Goal: Navigation & Orientation: Find specific page/section

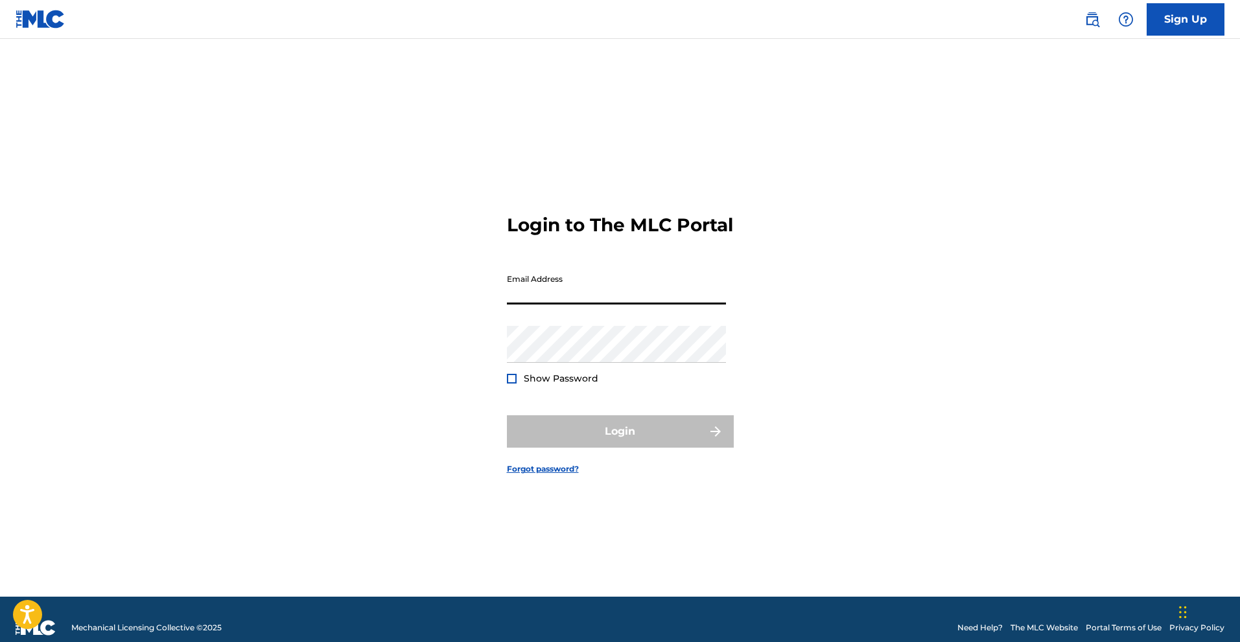
type input "[DOMAIN_NAME][EMAIL_ADDRESS][DOMAIN_NAME]"
click at [642, 305] on input "[DOMAIN_NAME][EMAIL_ADDRESS][DOMAIN_NAME]" at bounding box center [616, 286] width 219 height 37
drag, startPoint x: 846, startPoint y: 412, endPoint x: 733, endPoint y: 368, distance: 121.1
click at [846, 412] on div "Login to The MLC Portal Email Address [DOMAIN_NAME][EMAIL_ADDRESS][DOMAIN_NAME]…" at bounding box center [620, 334] width 907 height 526
type textarea "m"
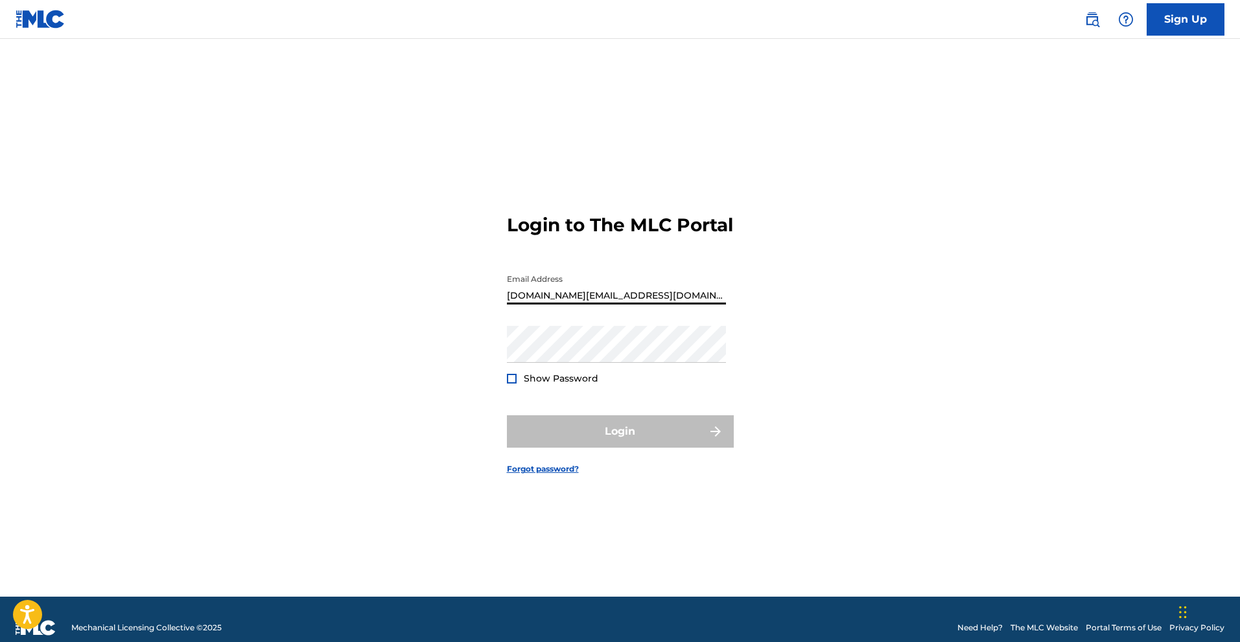
drag, startPoint x: 653, startPoint y: 305, endPoint x: 429, endPoint y: 297, distance: 224.4
click at [429, 297] on div "Login to The MLC Portal Email Address [DOMAIN_NAME][EMAIL_ADDRESS][DOMAIN_NAME]…" at bounding box center [620, 334] width 907 height 526
type input "[EMAIL_ADDRESS][DOMAIN_NAME]"
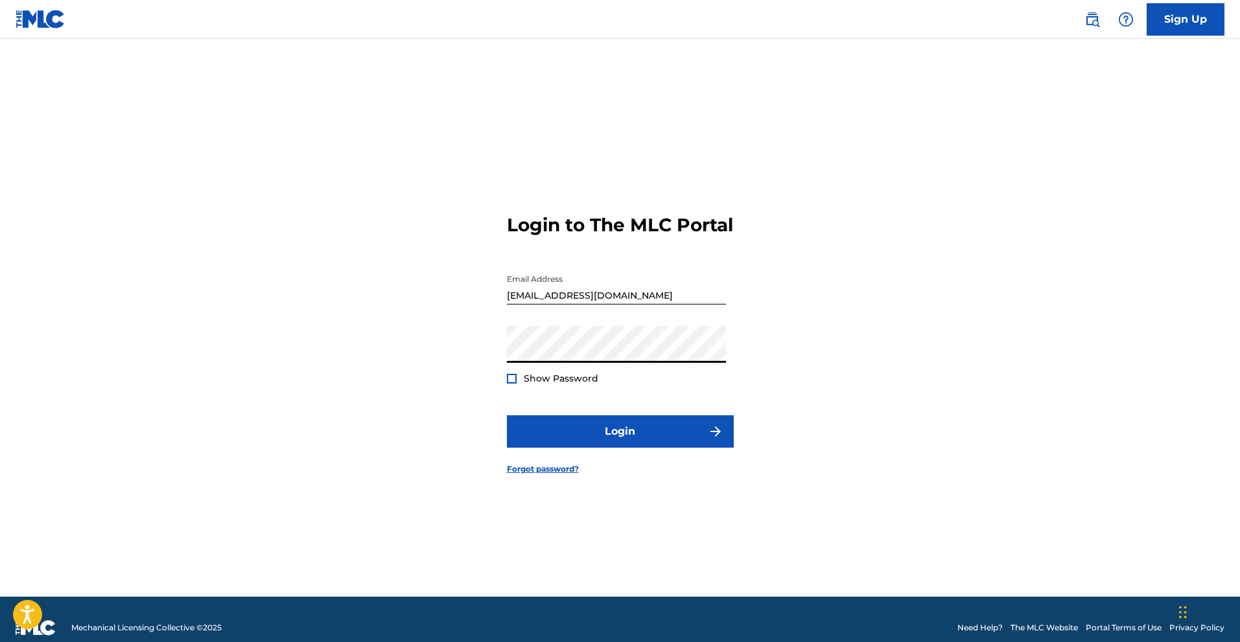
click at [514, 384] on div at bounding box center [512, 379] width 10 height 10
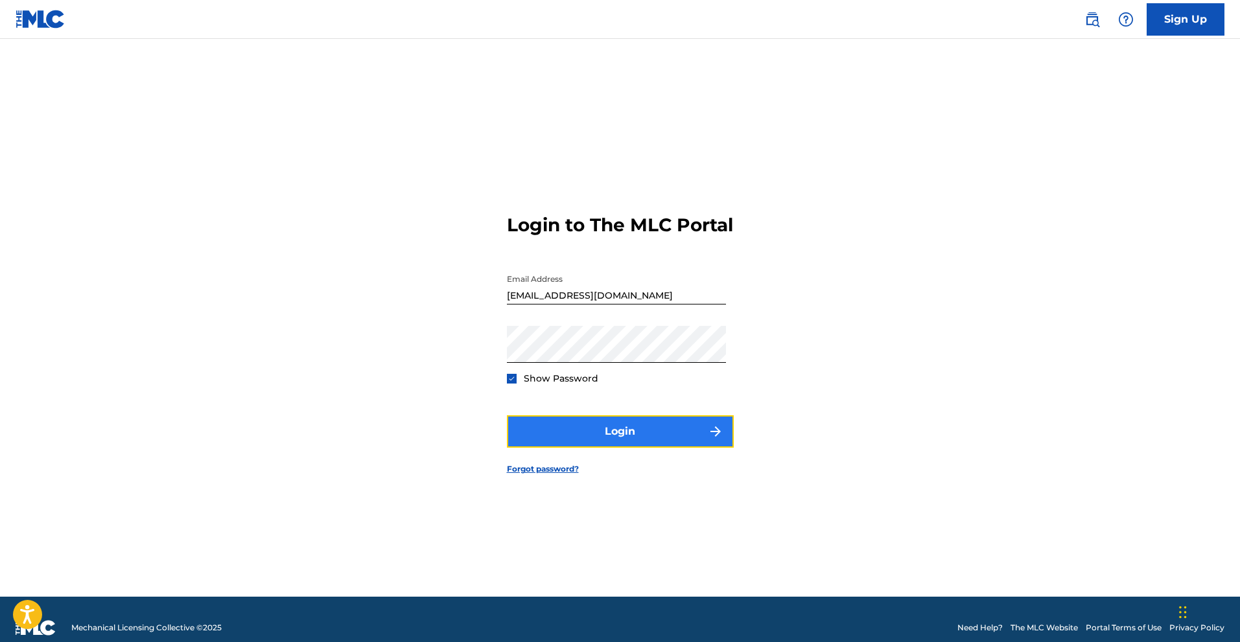
click at [592, 434] on button "Login" at bounding box center [620, 431] width 227 height 32
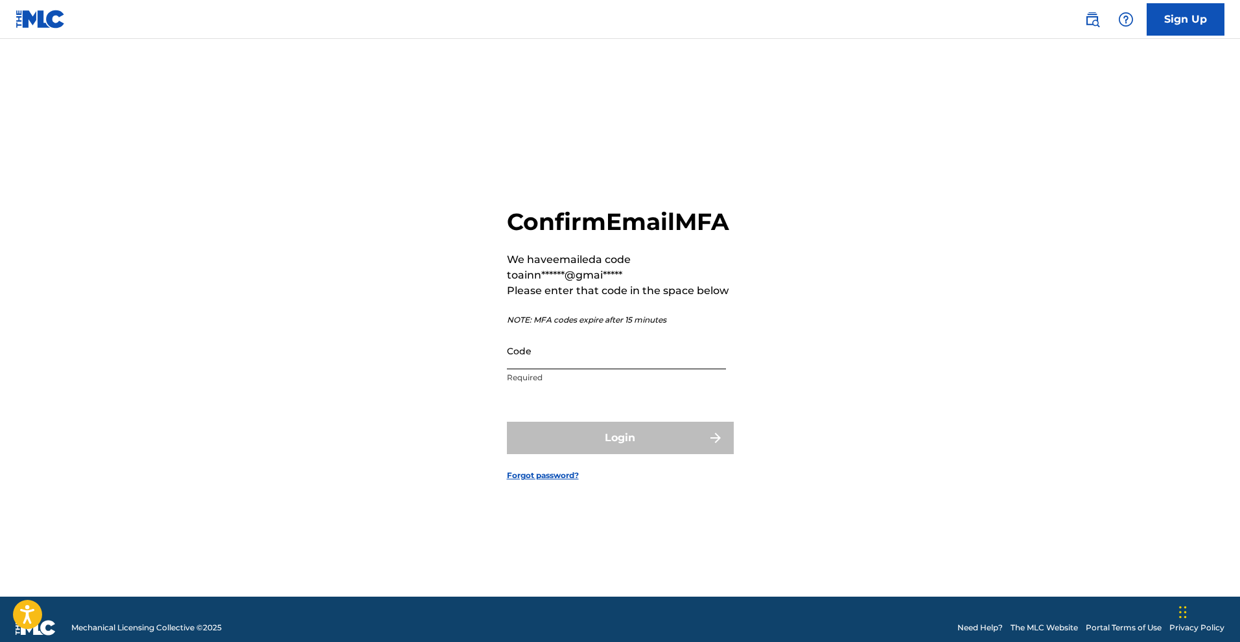
click at [552, 369] on input "Code" at bounding box center [616, 350] width 219 height 37
paste input "536784"
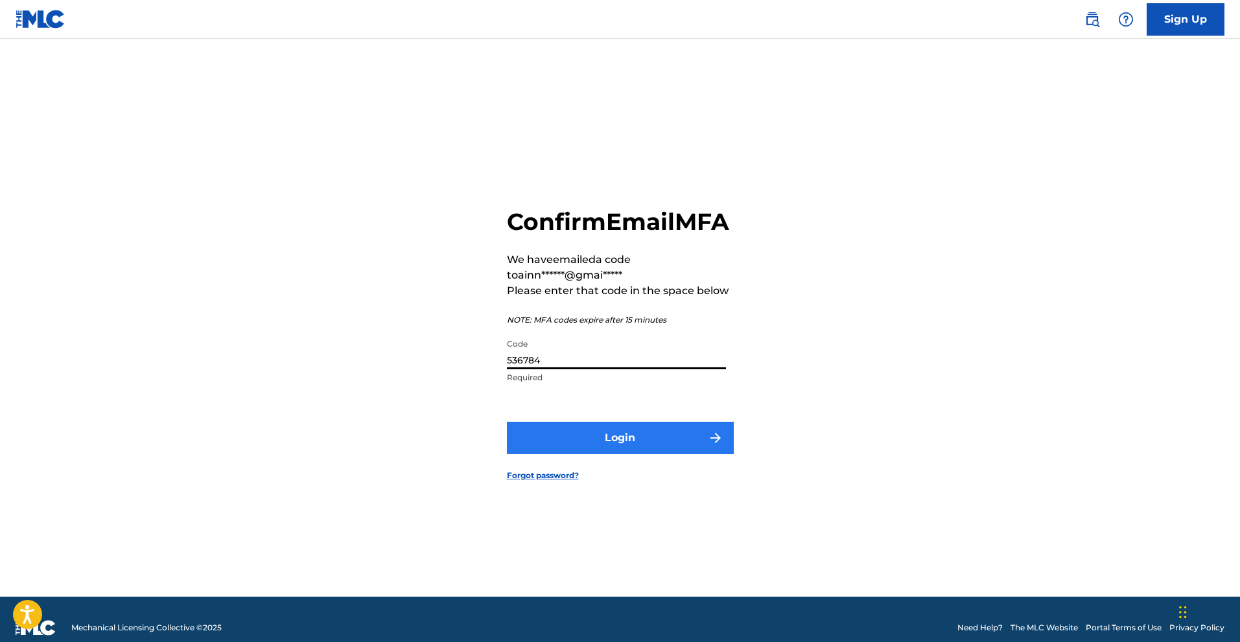
type input "536784"
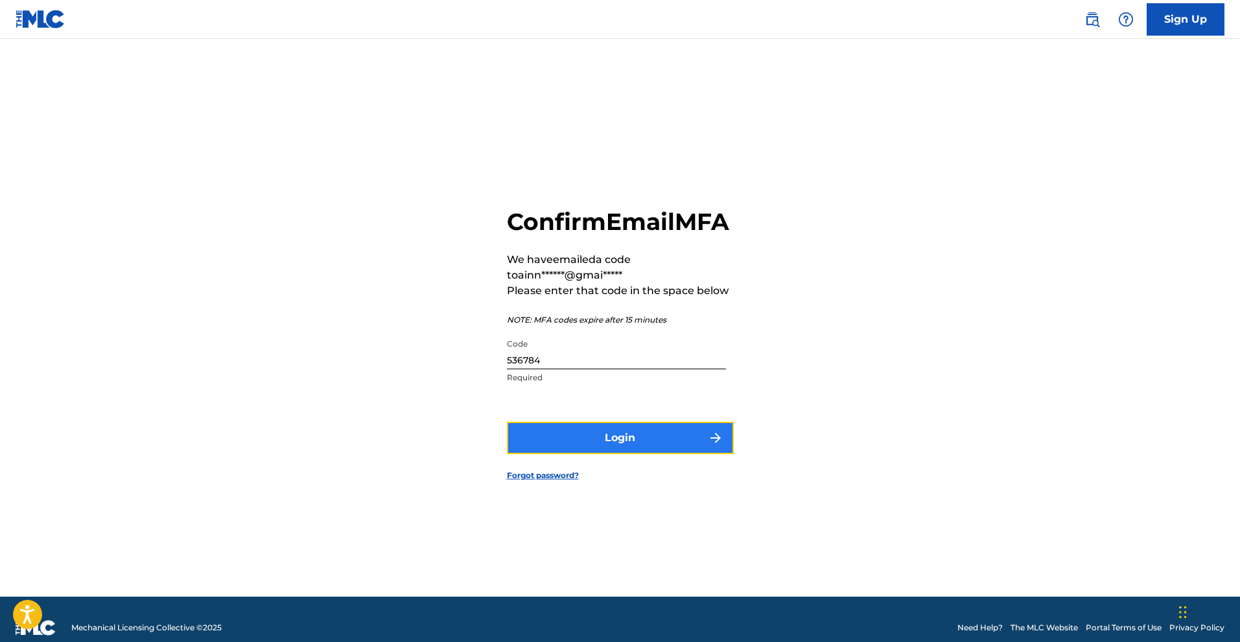
click at [636, 450] on button "Login" at bounding box center [620, 438] width 227 height 32
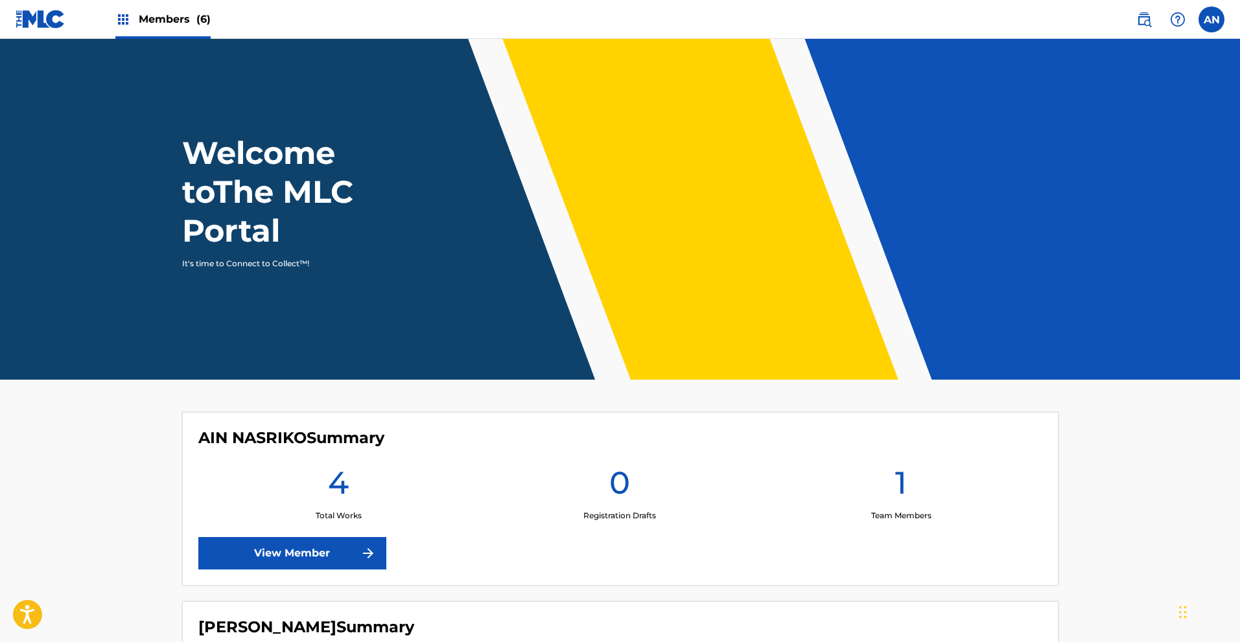
click at [176, 24] on span "Members (6)" at bounding box center [175, 19] width 72 height 15
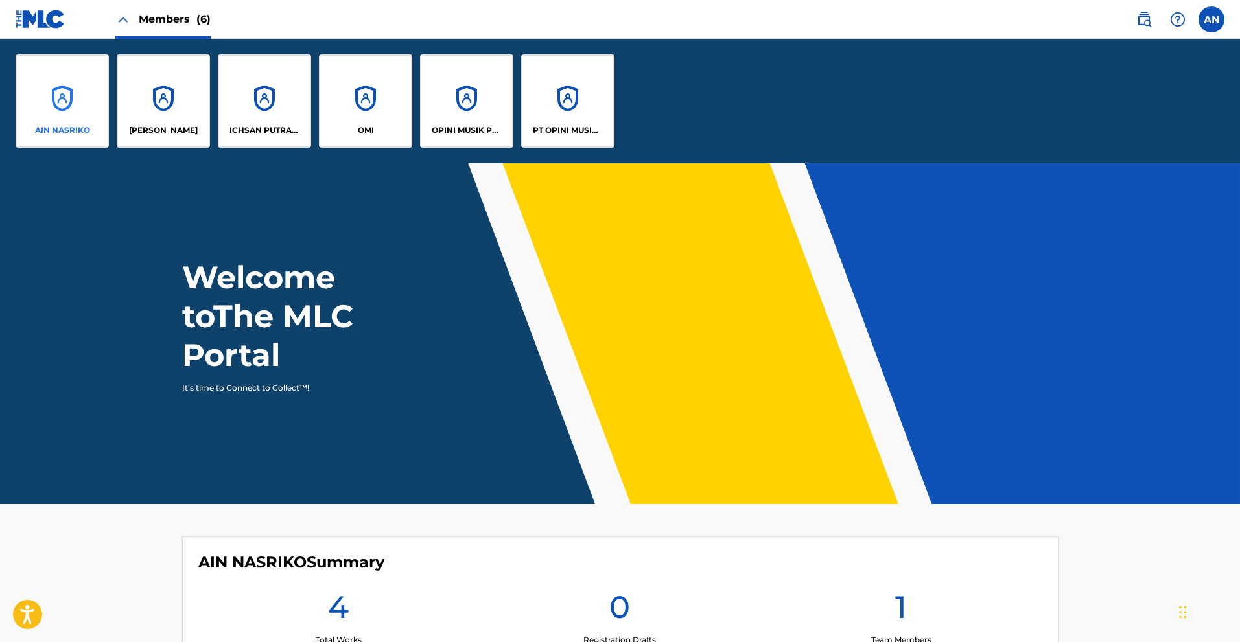
click at [87, 85] on div "AIN NASRIKO" at bounding box center [62, 100] width 93 height 93
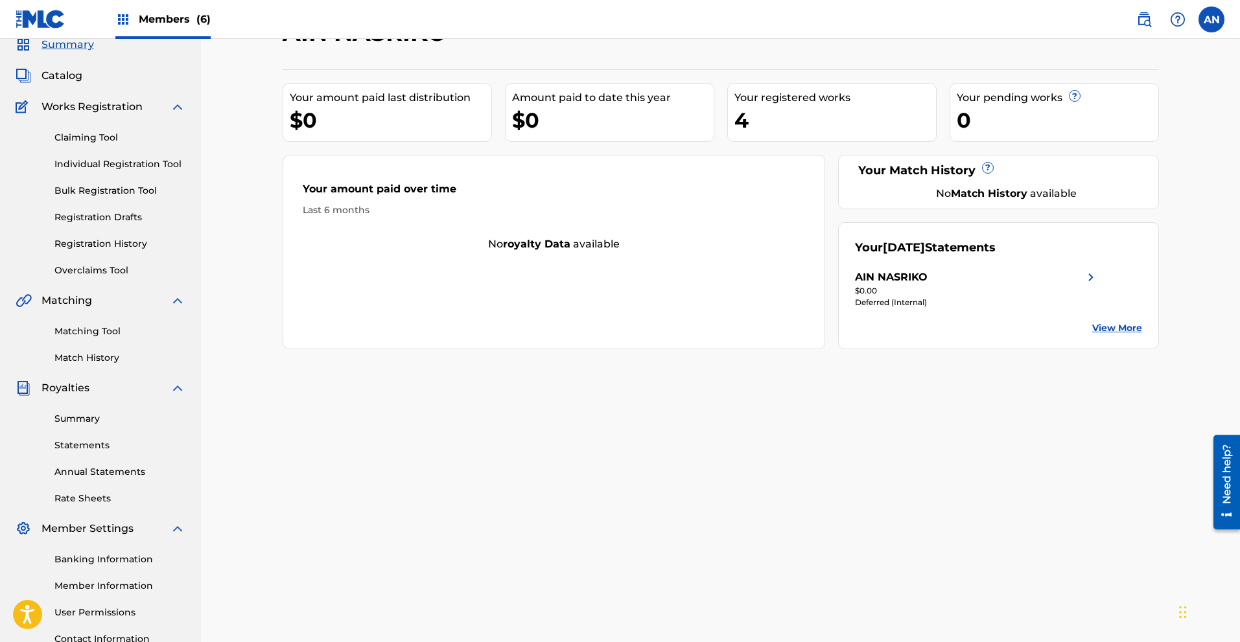
scroll to position [161, 0]
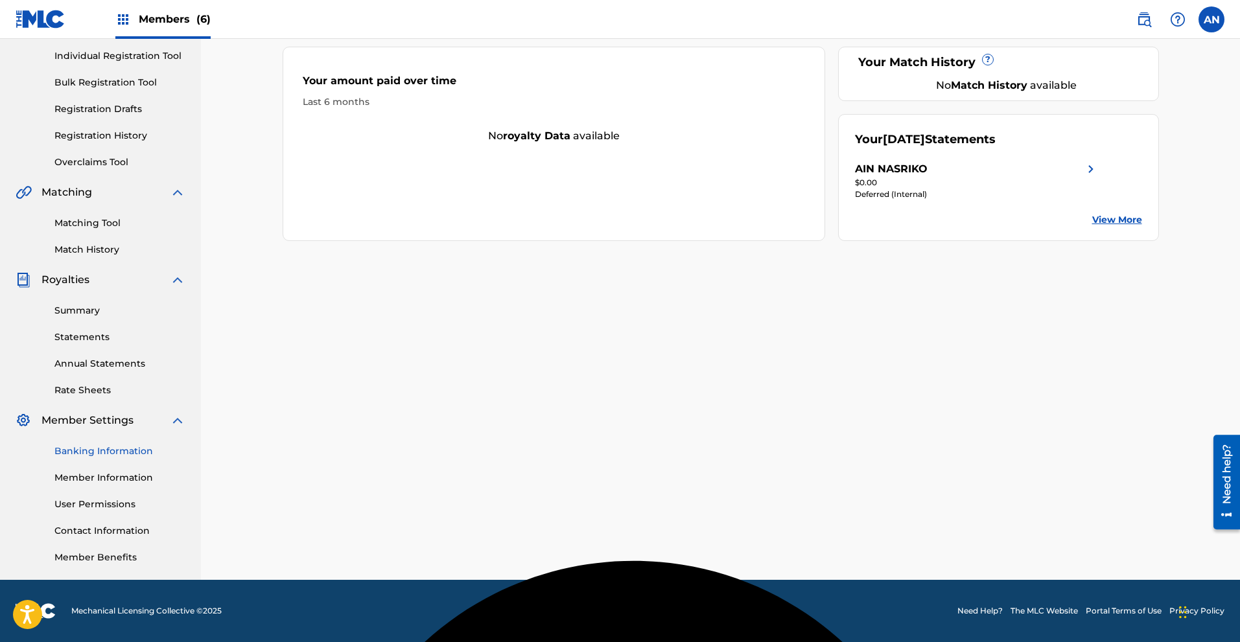
click at [102, 450] on link "Banking Information" at bounding box center [119, 452] width 131 height 14
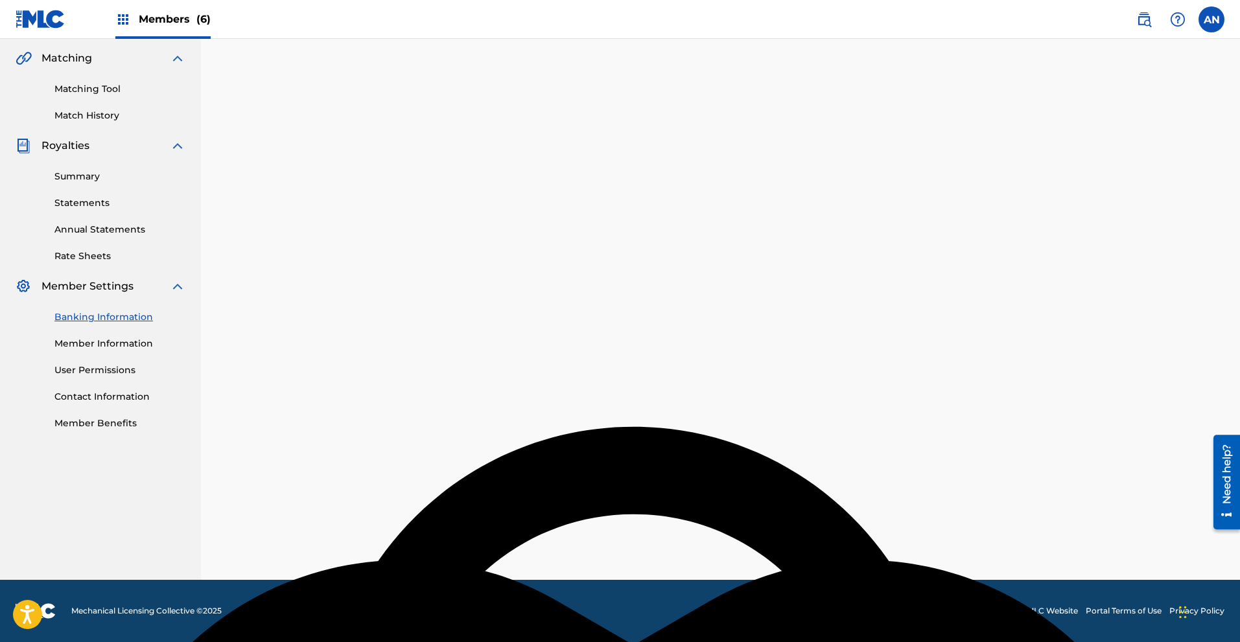
scroll to position [161, 0]
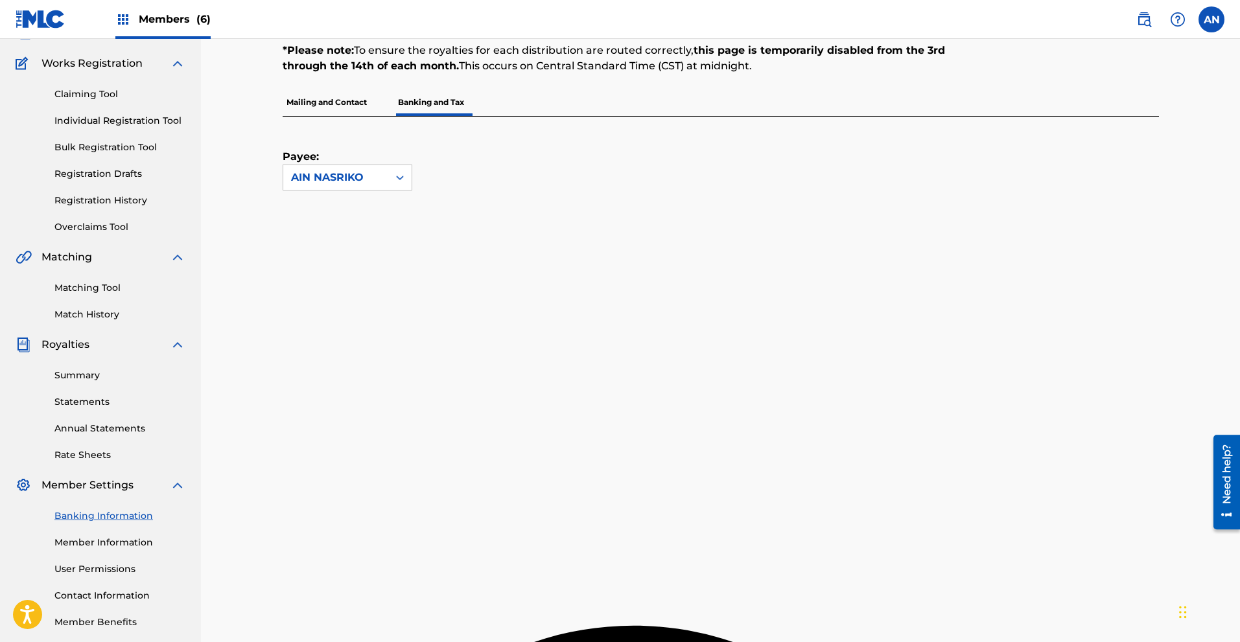
click at [182, 27] on div "Members (6)" at bounding box center [162, 19] width 95 height 38
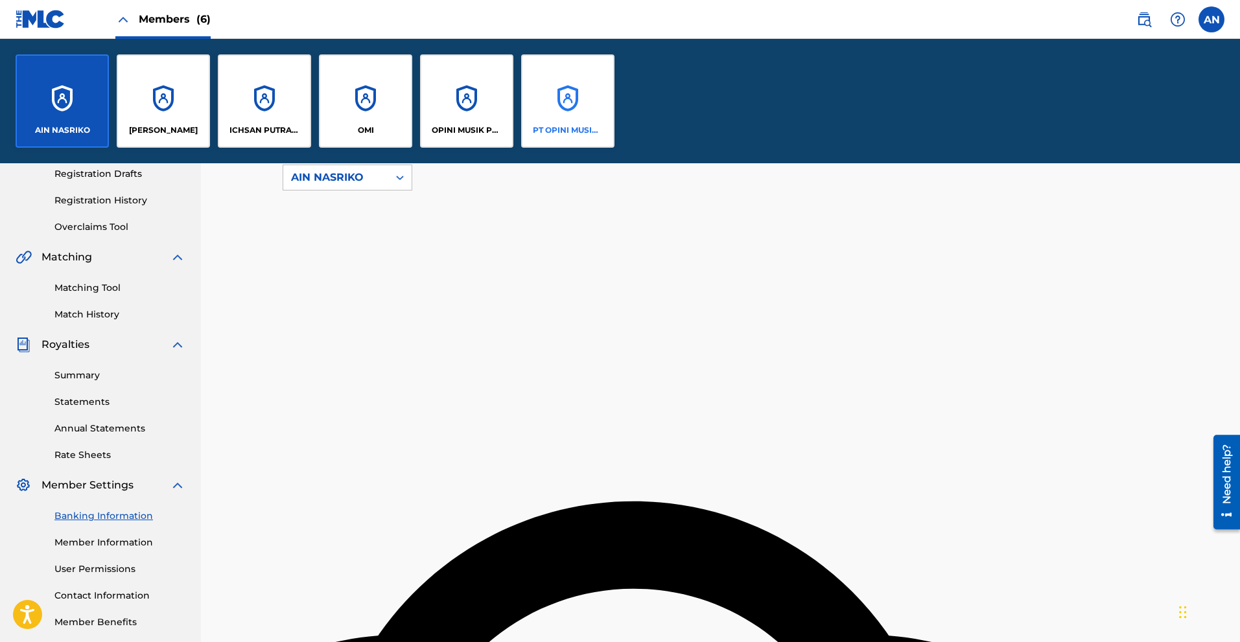
click at [553, 104] on div "PT OPINI MUSIK INDONESIA" at bounding box center [567, 100] width 93 height 93
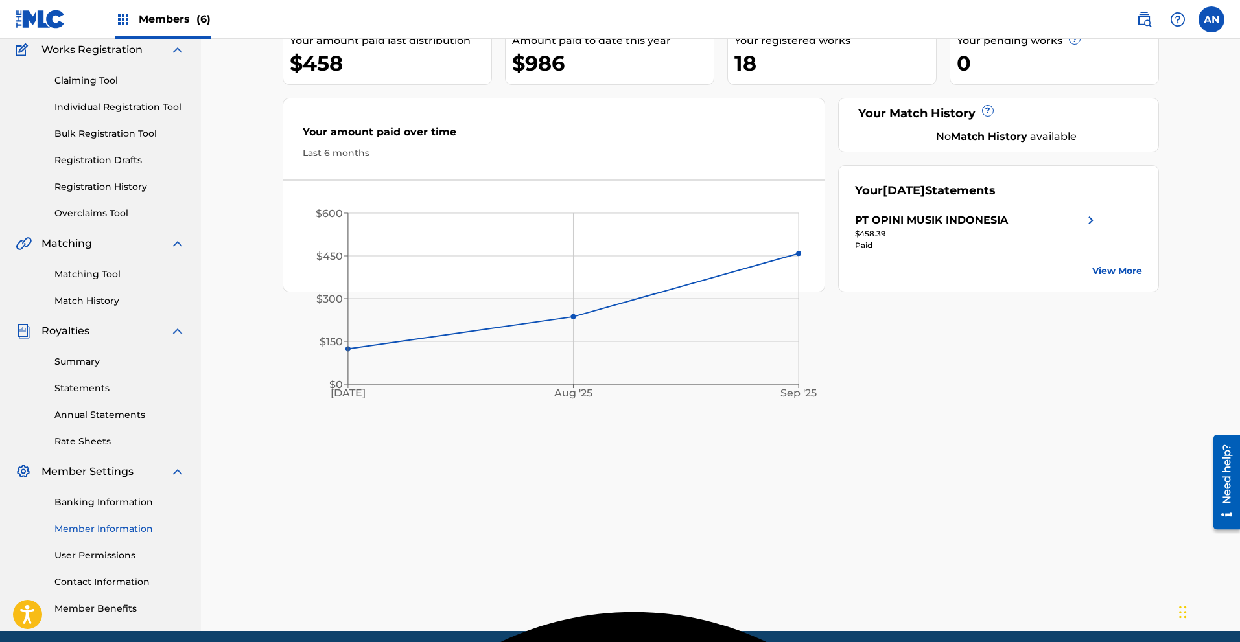
scroll to position [130, 0]
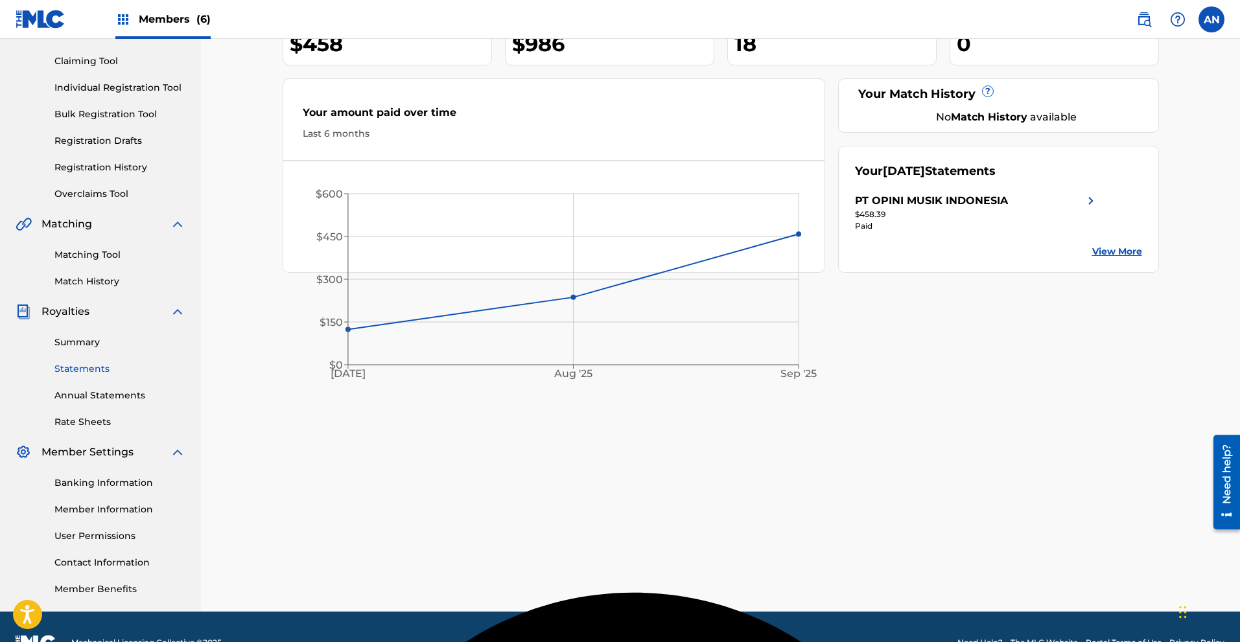
click at [98, 369] on link "Statements" at bounding box center [119, 369] width 131 height 14
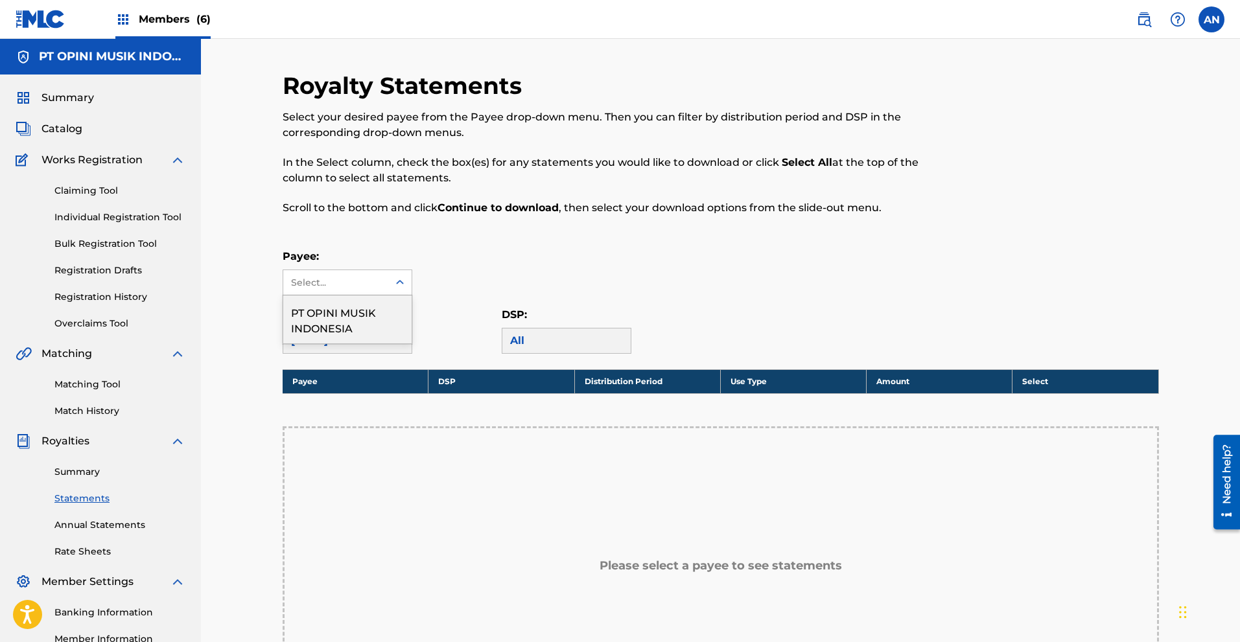
click at [342, 286] on div "Select..." at bounding box center [335, 283] width 88 height 14
click at [332, 310] on div "PT OPINI MUSIK INDONESIA" at bounding box center [347, 320] width 128 height 48
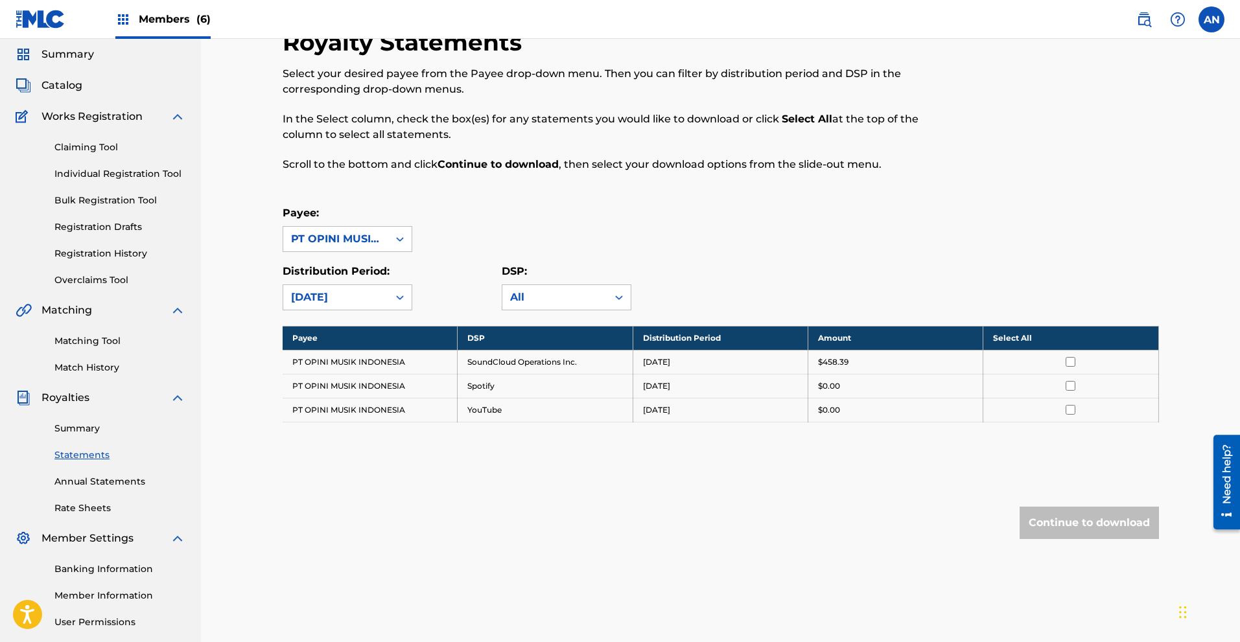
scroll to position [65, 0]
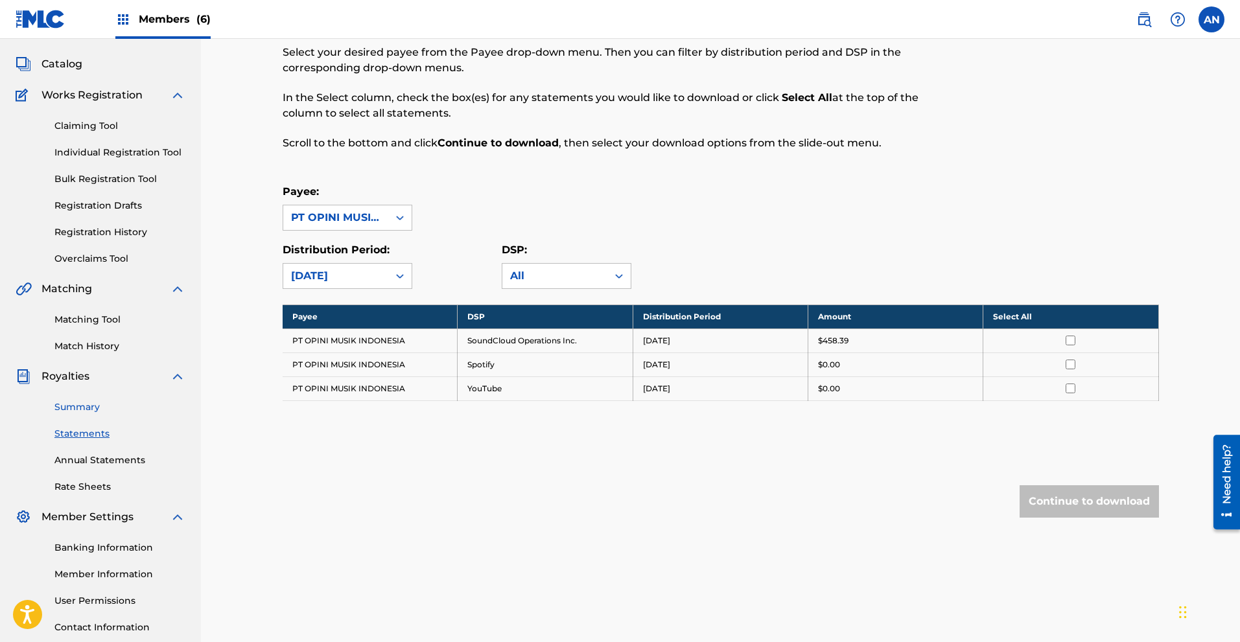
click at [73, 410] on link "Summary" at bounding box center [119, 408] width 131 height 14
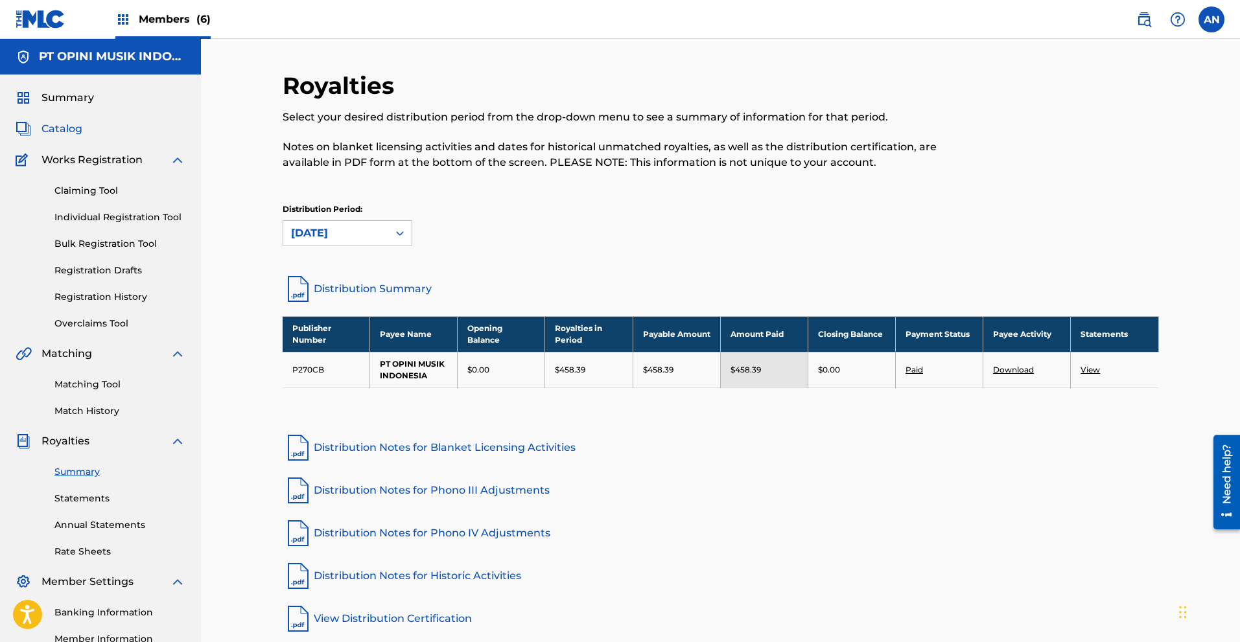
click at [78, 130] on span "Catalog" at bounding box center [61, 129] width 41 height 16
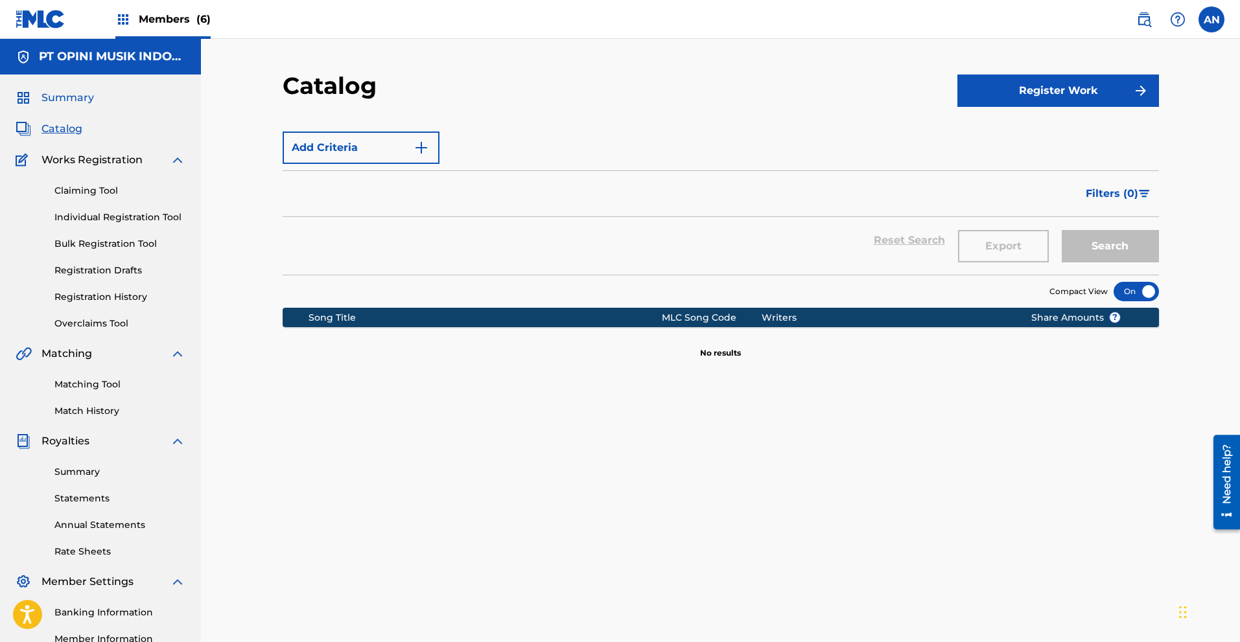
click at [80, 99] on span "Summary" at bounding box center [67, 98] width 52 height 16
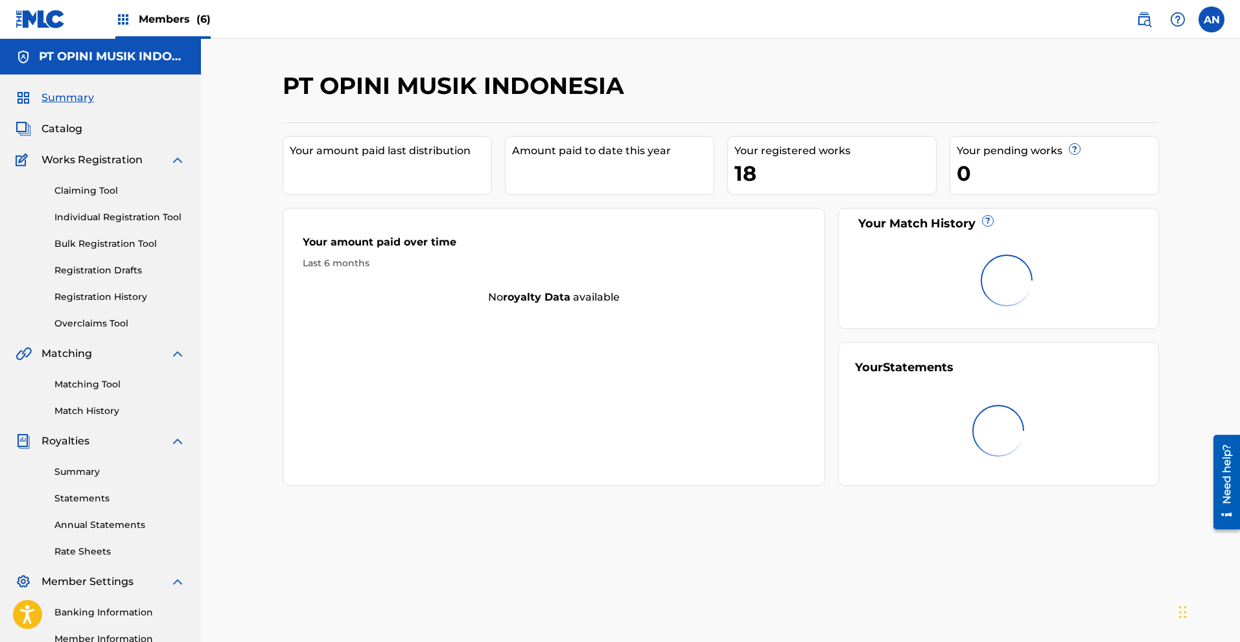
click at [732, 176] on div "Your registered works 18" at bounding box center [831, 165] width 209 height 59
click at [62, 130] on span "Catalog" at bounding box center [61, 129] width 41 height 16
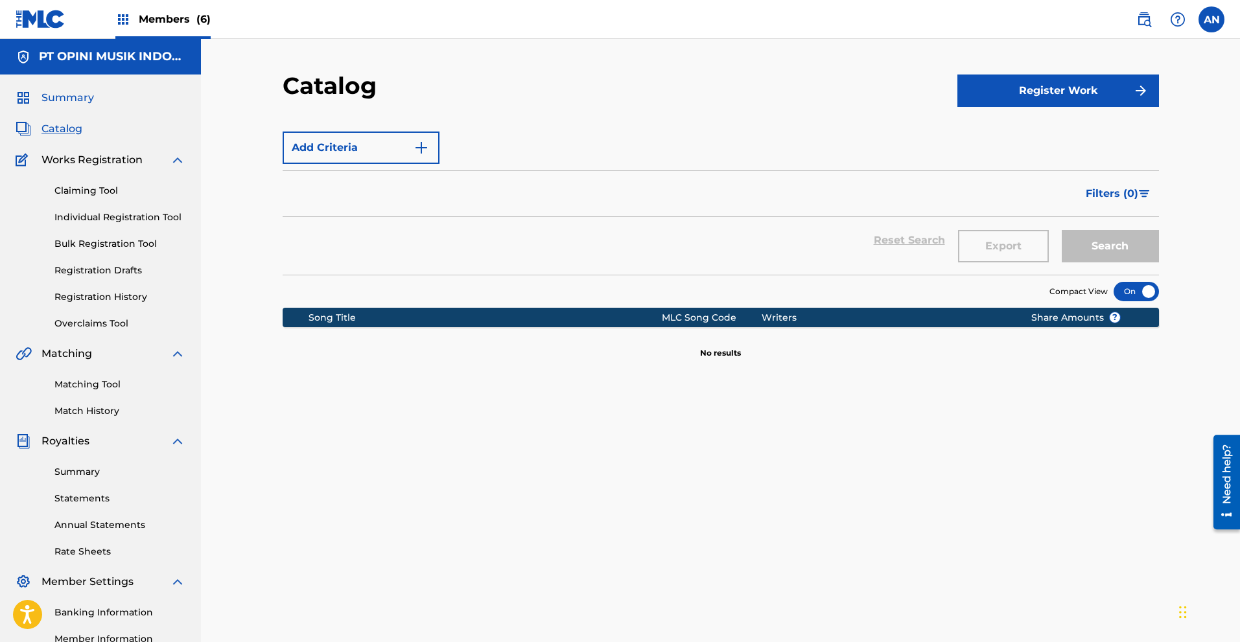
click at [91, 96] on span "Summary" at bounding box center [67, 98] width 52 height 16
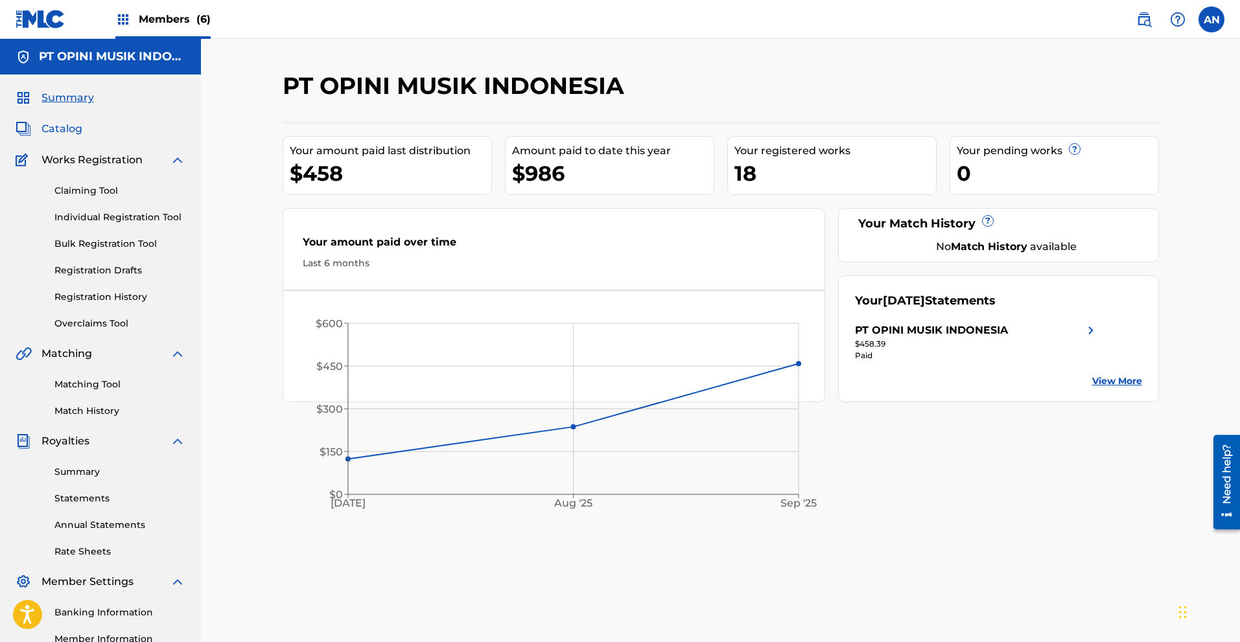
click at [73, 128] on span "Catalog" at bounding box center [61, 129] width 41 height 16
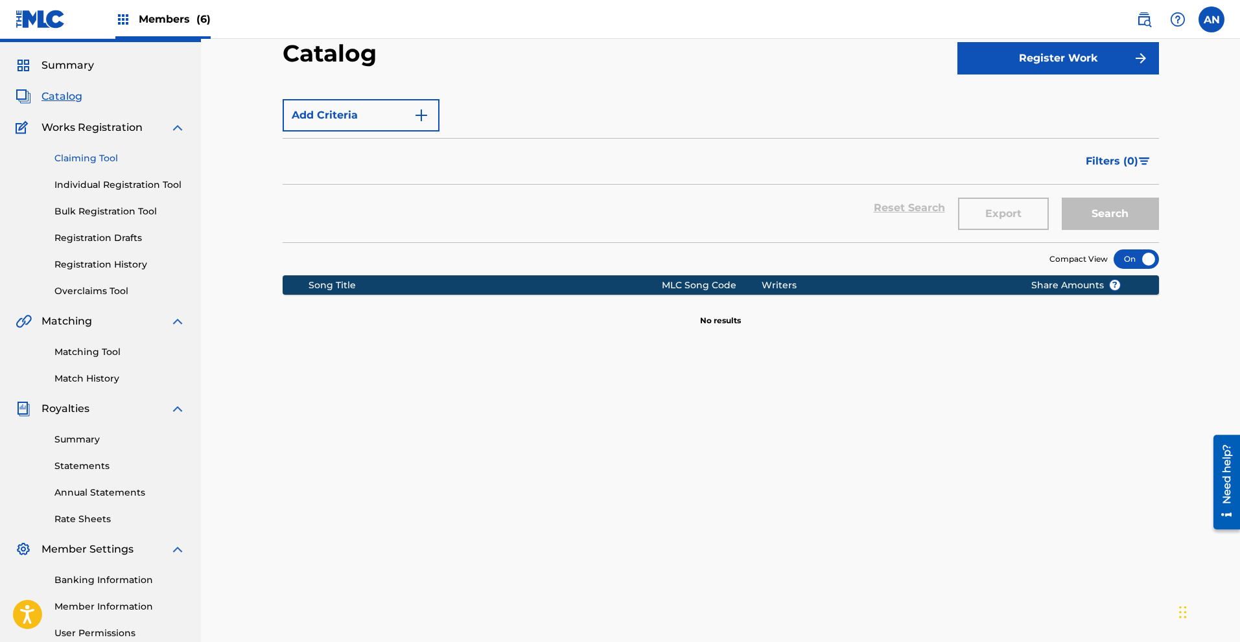
scroll to position [32, 0]
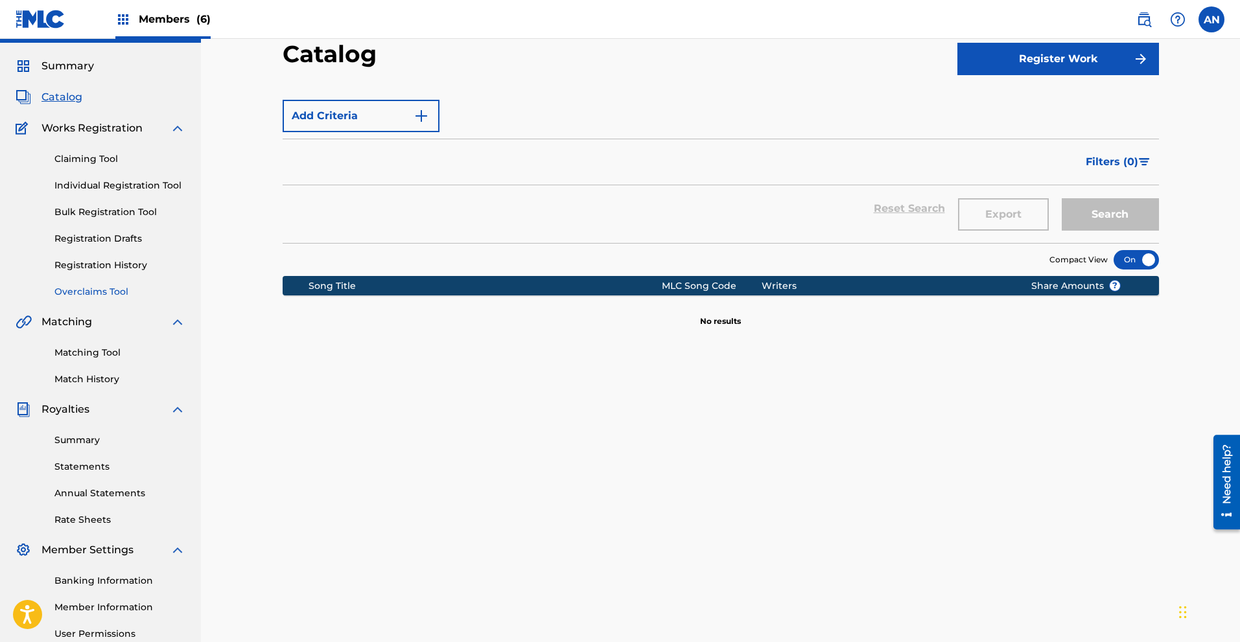
click at [98, 288] on link "Overclaims Tool" at bounding box center [119, 292] width 131 height 14
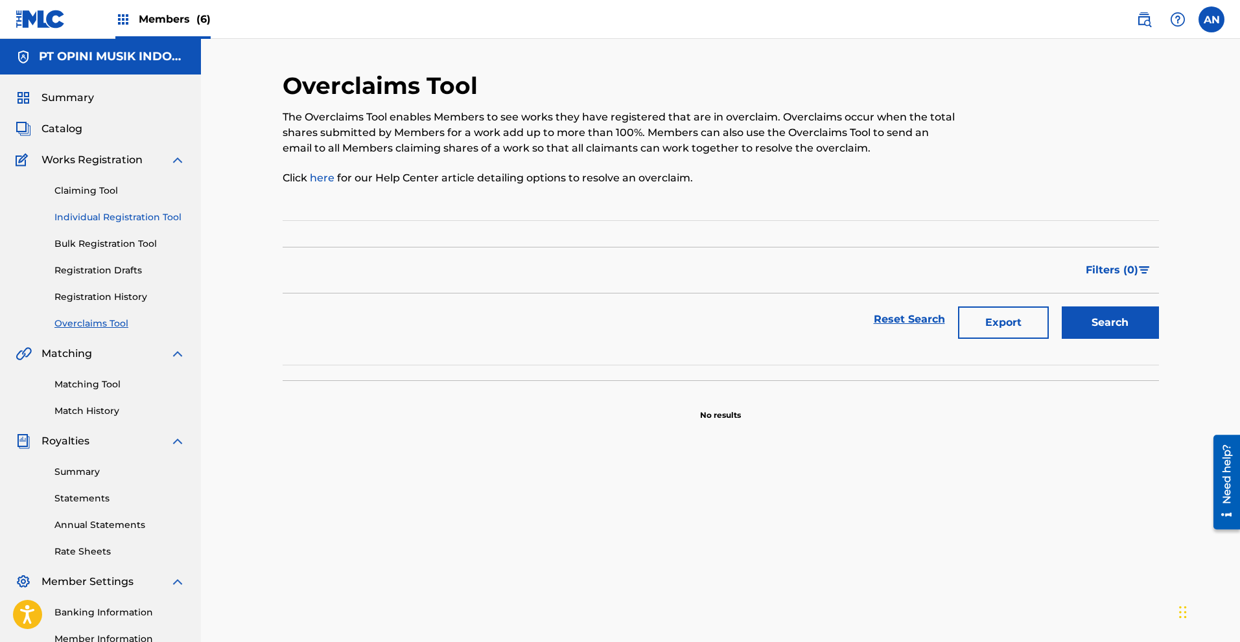
click at [79, 221] on link "Individual Registration Tool" at bounding box center [119, 218] width 131 height 14
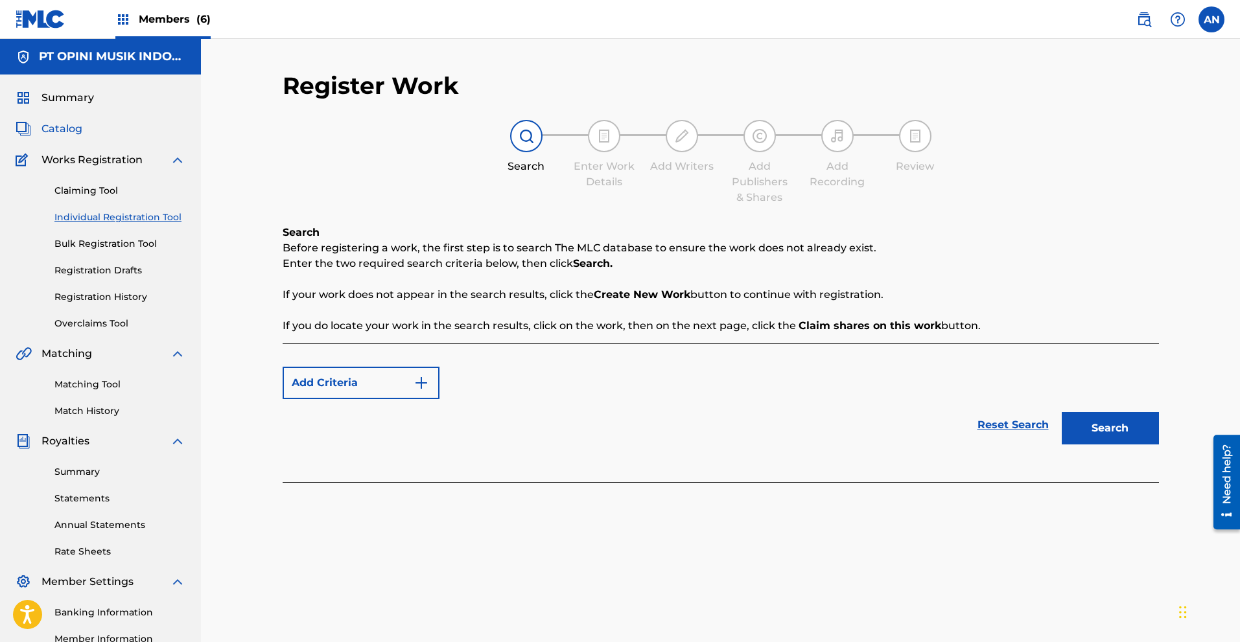
click at [62, 129] on span "Catalog" at bounding box center [61, 129] width 41 height 16
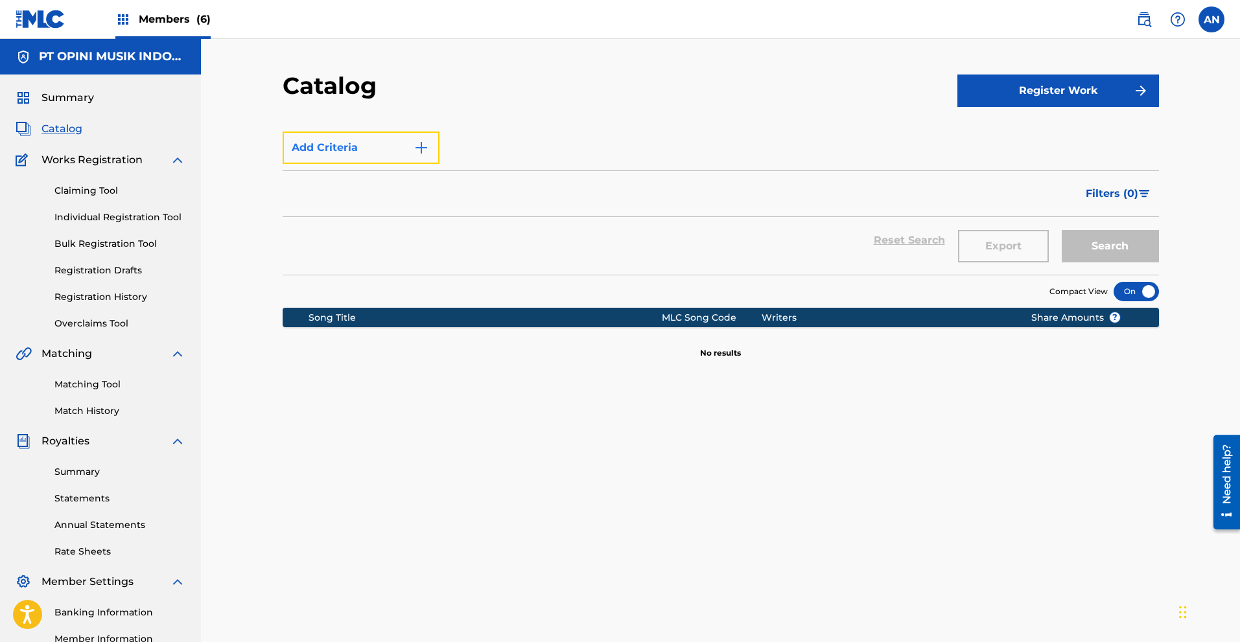
click at [429, 150] on button "Add Criteria" at bounding box center [361, 148] width 157 height 32
click at [408, 144] on button "Add Criteria" at bounding box center [361, 148] width 157 height 32
click at [54, 96] on span "Summary" at bounding box center [67, 98] width 52 height 16
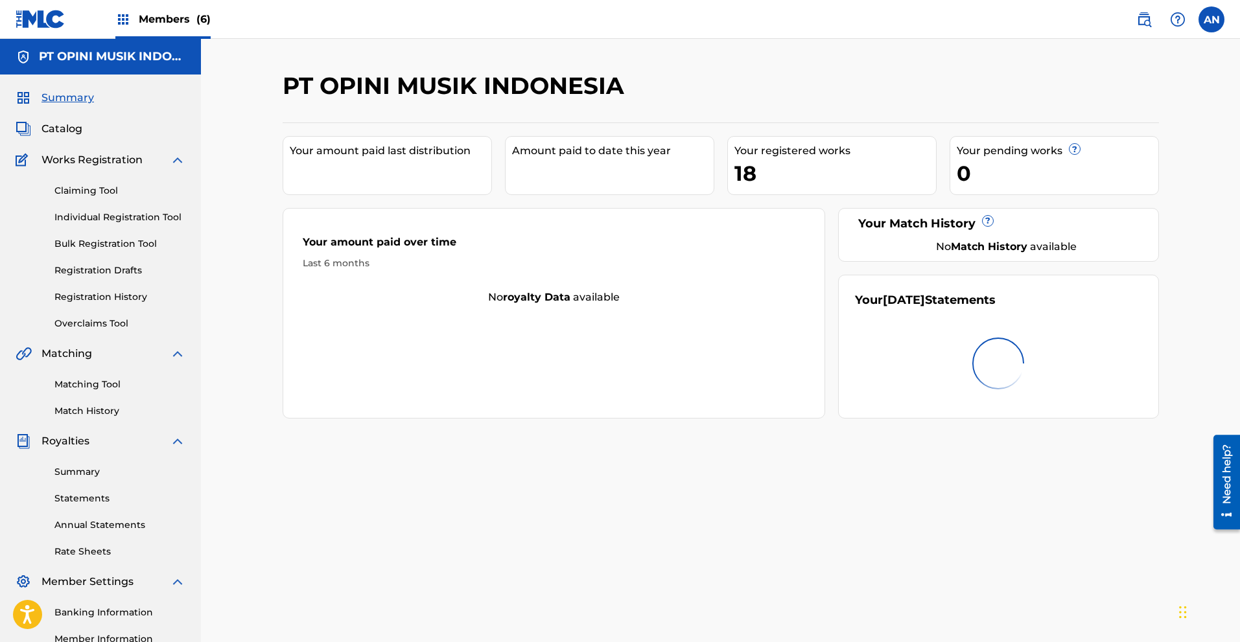
click at [175, 19] on span "Members (6)" at bounding box center [175, 19] width 72 height 15
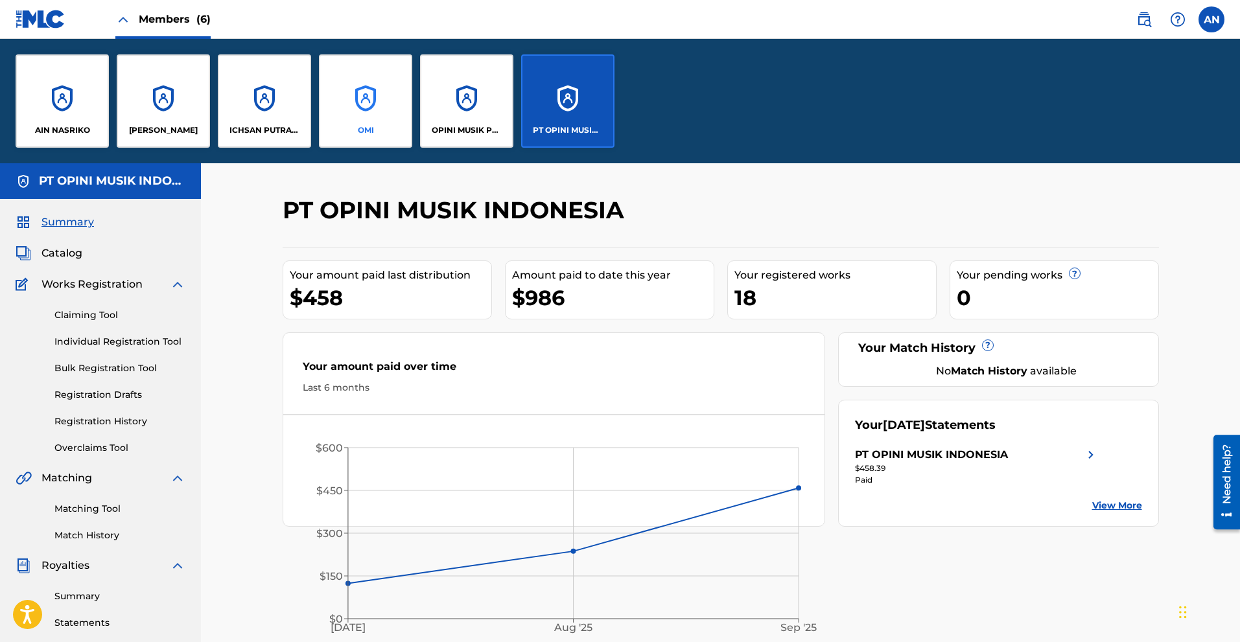
click at [360, 99] on div "OMI" at bounding box center [365, 100] width 93 height 93
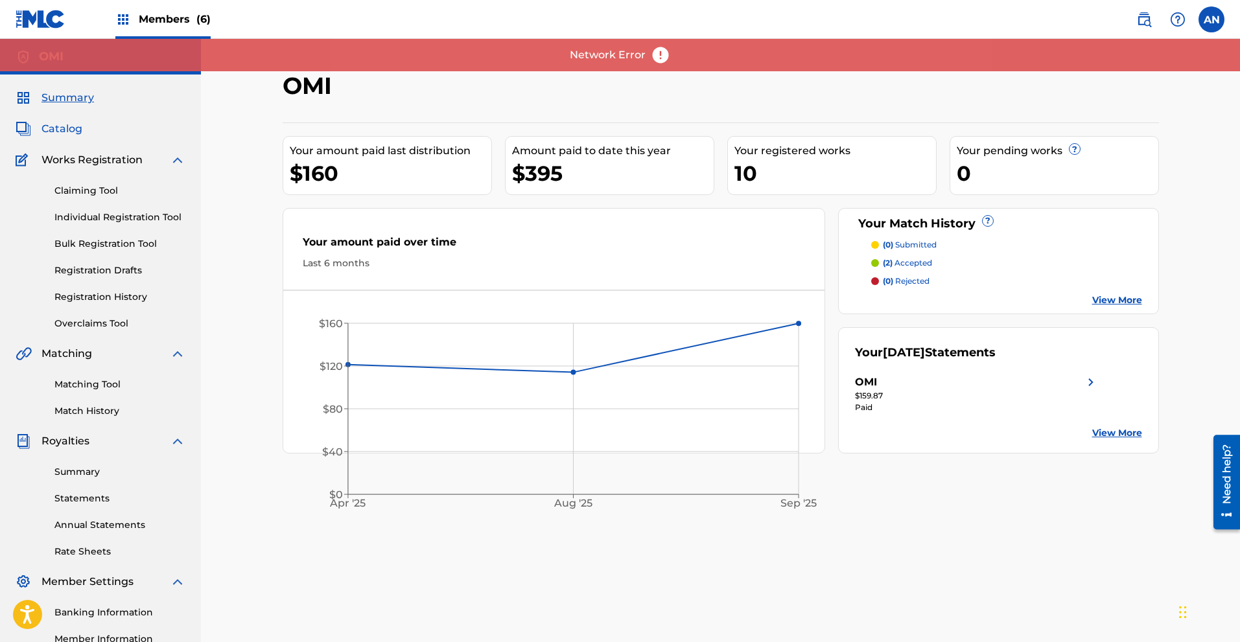
click at [60, 132] on span "Catalog" at bounding box center [61, 129] width 41 height 16
